Goal: Navigation & Orientation: Understand site structure

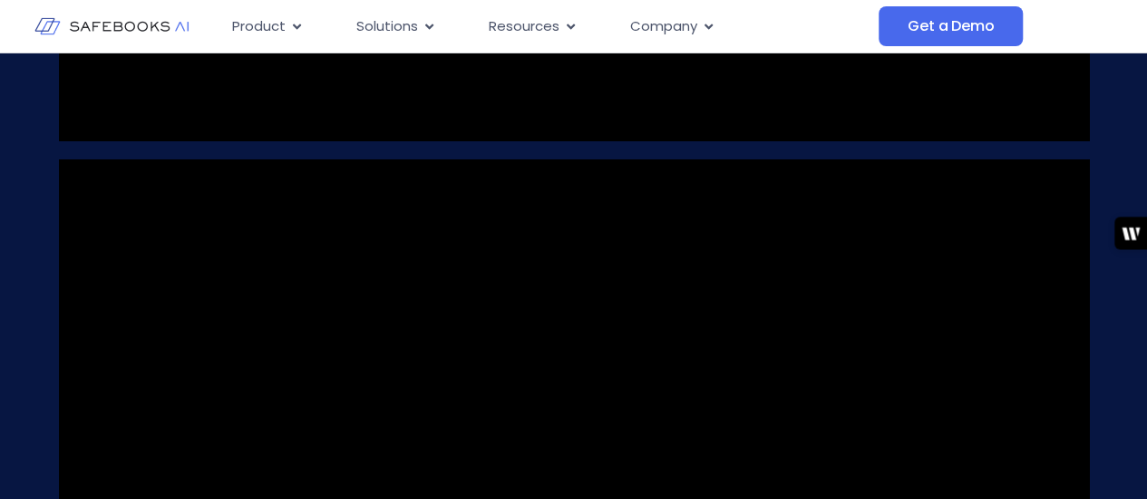
scroll to position [1818, 0]
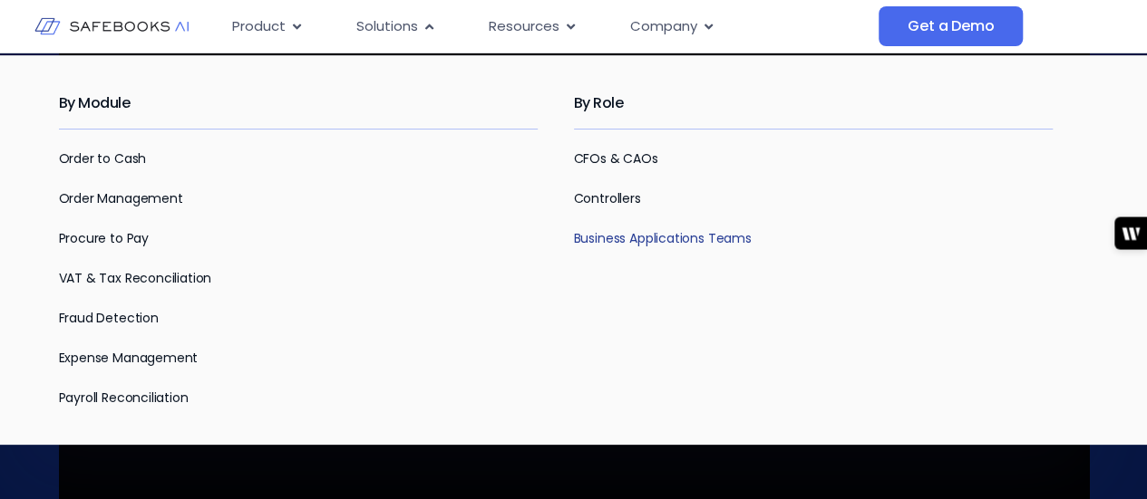
click at [625, 233] on link "Business Applications Teams" at bounding box center [663, 238] width 178 height 18
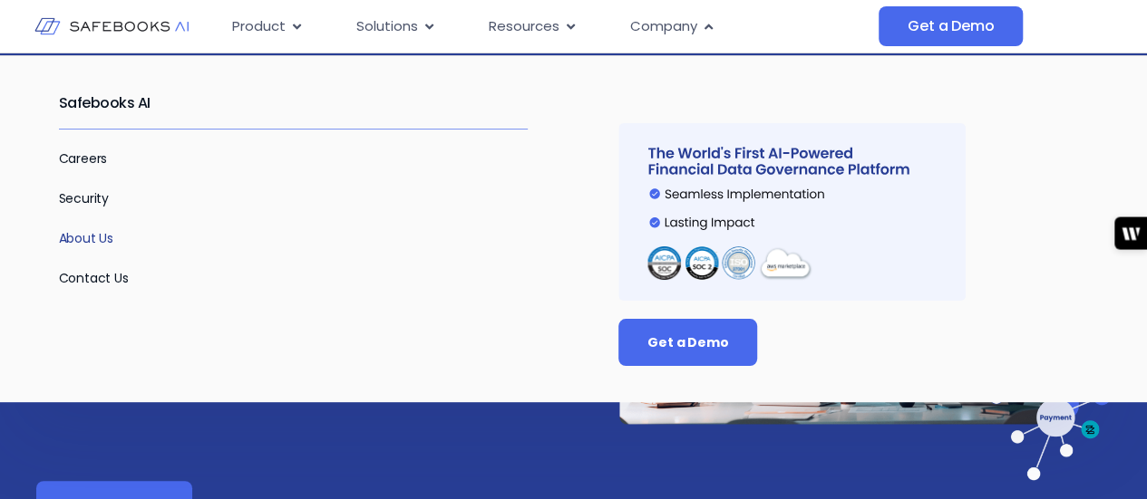
click at [98, 234] on link "About Us" at bounding box center [86, 238] width 55 height 18
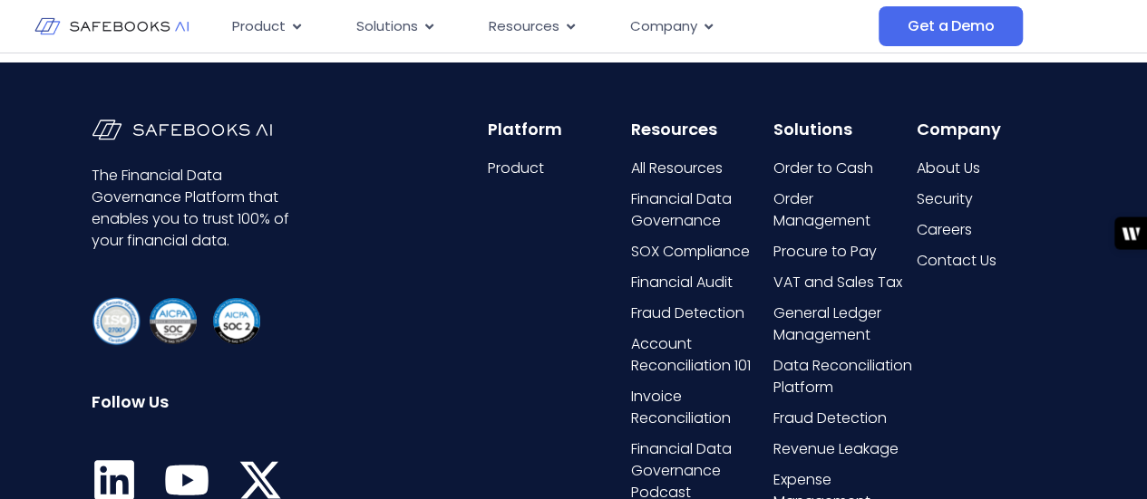
scroll to position [3277, 0]
